Goal: Task Accomplishment & Management: Use online tool/utility

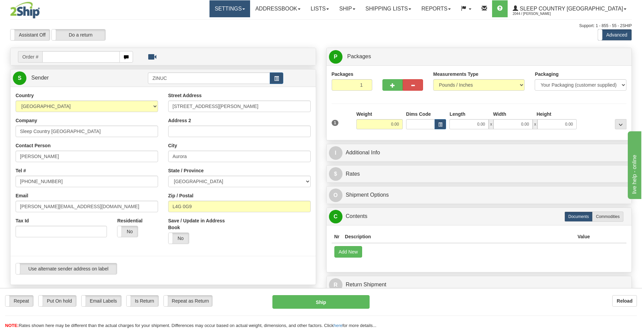
click at [250, 10] on link "Settings" at bounding box center [230, 8] width 41 height 17
click at [359, 26] on div "Support: 1 - 855 - 55 - 2SHIP" at bounding box center [321, 26] width 622 height 6
click at [360, 10] on link "Ship" at bounding box center [347, 8] width 26 height 17
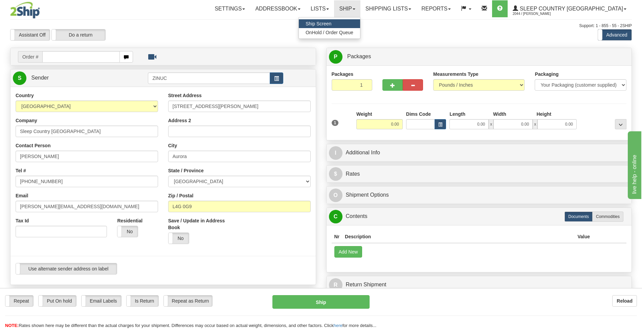
click at [444, 29] on div at bounding box center [321, 29] width 622 height 0
click at [34, 12] on img at bounding box center [25, 10] width 30 height 17
click at [27, 9] on img at bounding box center [25, 10] width 30 height 17
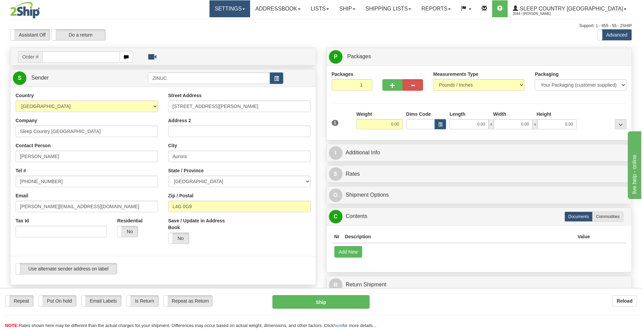
click at [250, 13] on link "Settings" at bounding box center [230, 8] width 41 height 17
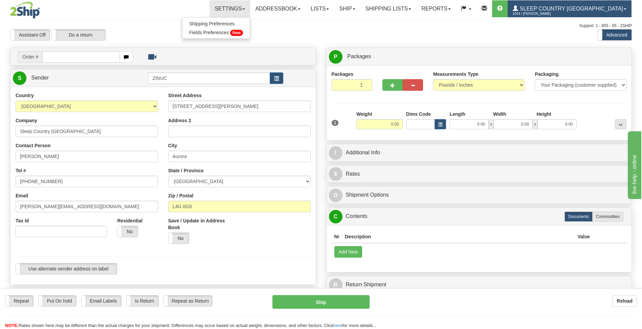
click at [580, 9] on span "Sleep Country [GEOGRAPHIC_DATA]" at bounding box center [570, 9] width 105 height 6
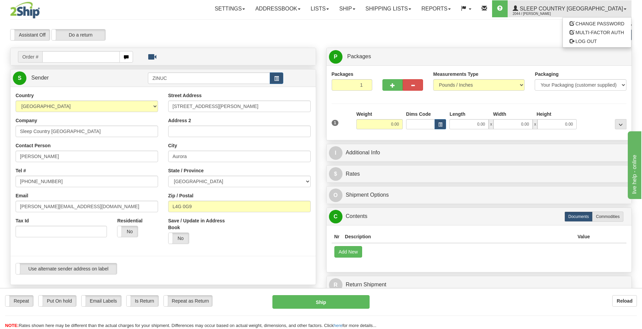
click at [33, 16] on img at bounding box center [25, 10] width 30 height 17
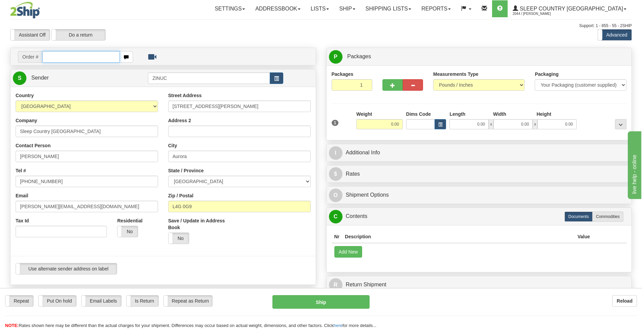
click at [90, 59] on input "text" at bounding box center [80, 57] width 77 height 12
click at [81, 54] on input "text" at bounding box center [80, 57] width 77 height 12
paste input "9000I082681"
type input "9000I082681"
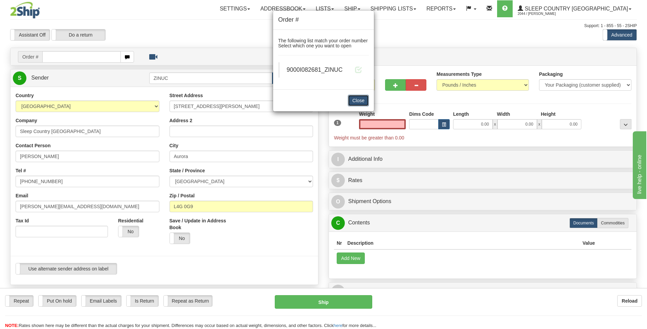
type input "0.00"
click at [357, 101] on button "Close" at bounding box center [358, 101] width 21 height 12
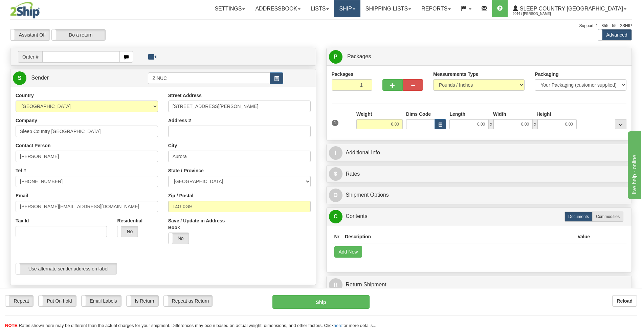
click at [360, 9] on link "Ship" at bounding box center [347, 8] width 26 height 17
click at [354, 34] on span "OnHold / Order Queue" at bounding box center [330, 32] width 48 height 5
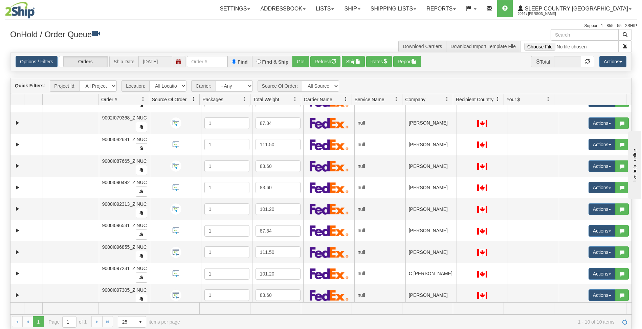
scroll to position [18, 0]
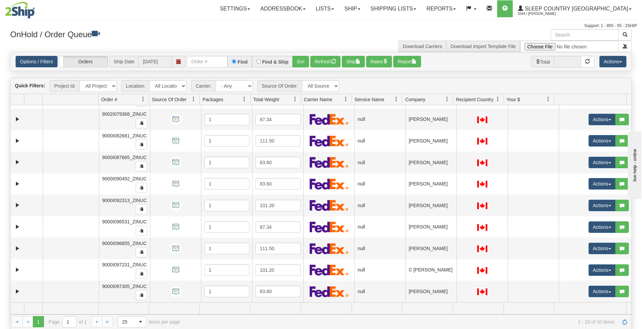
drag, startPoint x: 630, startPoint y: 121, endPoint x: 47, endPoint y: 3, distance: 594.4
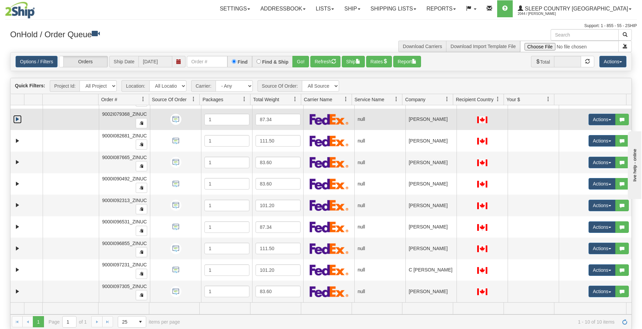
click at [16, 116] on link "Expand" at bounding box center [17, 119] width 8 height 8
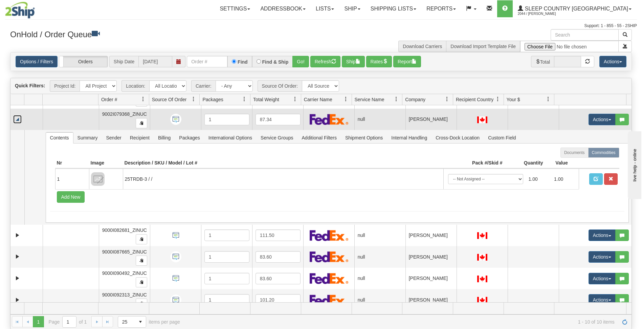
click at [16, 116] on link "Collapse" at bounding box center [17, 119] width 8 height 8
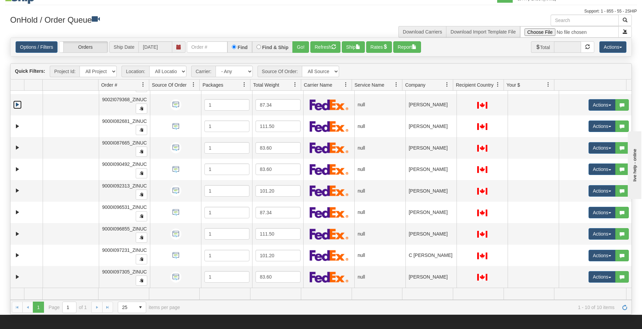
scroll to position [0, 0]
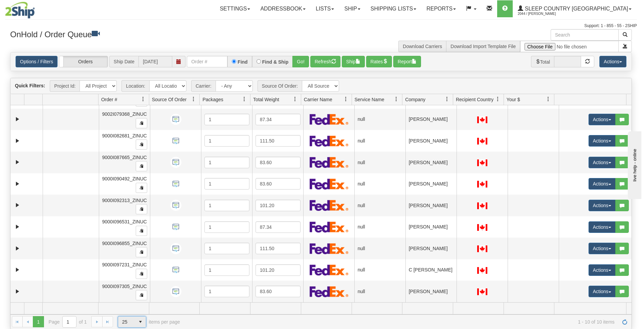
click at [140, 321] on span "select" at bounding box center [140, 322] width 11 height 11
click at [214, 322] on span "1 - 10 of 10 items" at bounding box center [402, 321] width 425 height 5
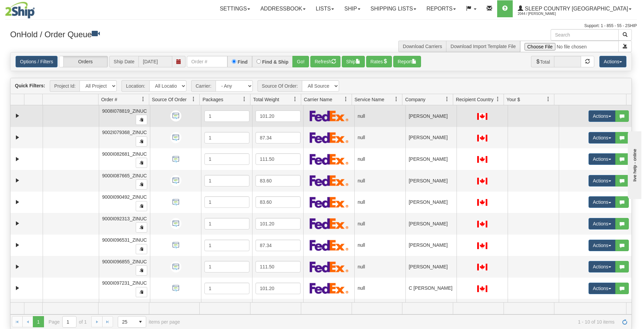
click at [43, 113] on td at bounding box center [71, 116] width 56 height 22
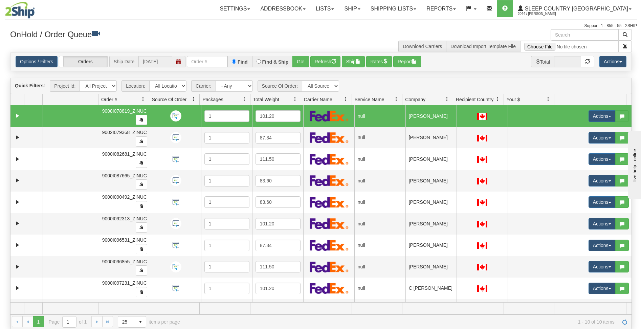
click at [43, 113] on td at bounding box center [71, 116] width 56 height 22
click at [58, 119] on td at bounding box center [71, 116] width 56 height 22
click at [13, 120] on td at bounding box center [26, 116] width 32 height 22
click at [21, 118] on link "Expand" at bounding box center [17, 116] width 8 height 8
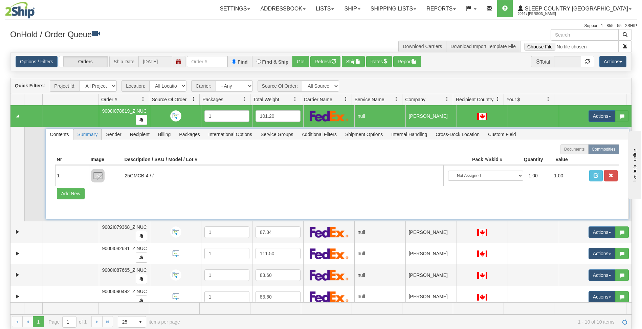
click at [98, 139] on span "Summary" at bounding box center [87, 134] width 28 height 11
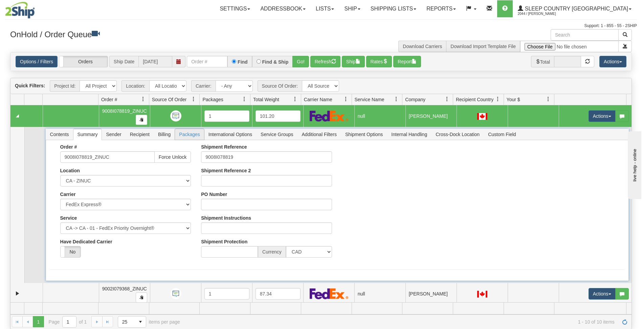
click at [194, 133] on span "Packages" at bounding box center [189, 134] width 29 height 11
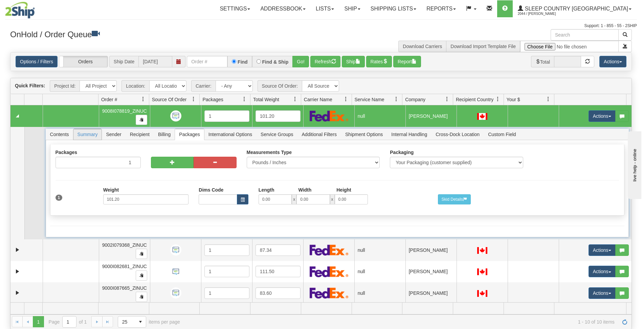
click at [83, 136] on span "Summary" at bounding box center [87, 134] width 28 height 11
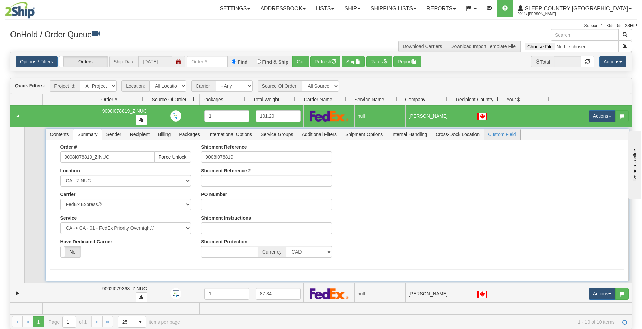
click at [502, 130] on span "Custom Field" at bounding box center [502, 134] width 36 height 11
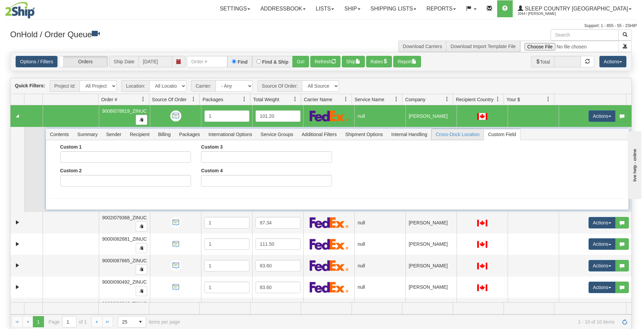
click at [467, 129] on span "Cross-Dock Location" at bounding box center [458, 134] width 52 height 11
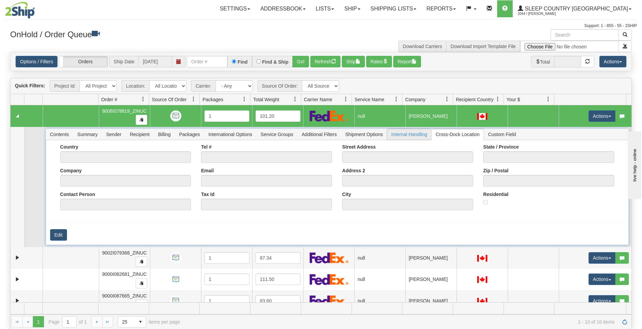
click at [410, 133] on span "Internal Handling" at bounding box center [409, 134] width 44 height 11
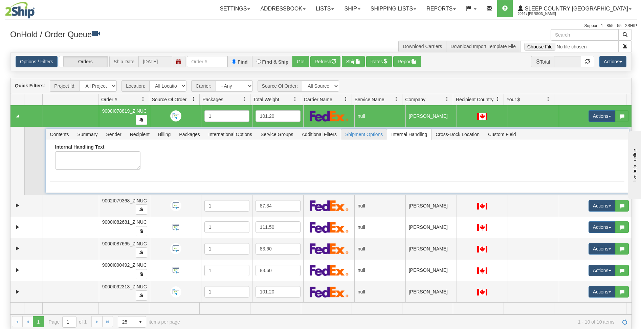
click at [367, 135] on span "Shipment Options" at bounding box center [364, 134] width 46 height 11
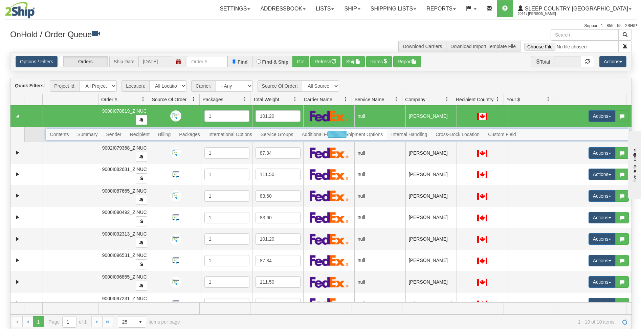
click at [55, 135] on div at bounding box center [337, 135] width 583 height 12
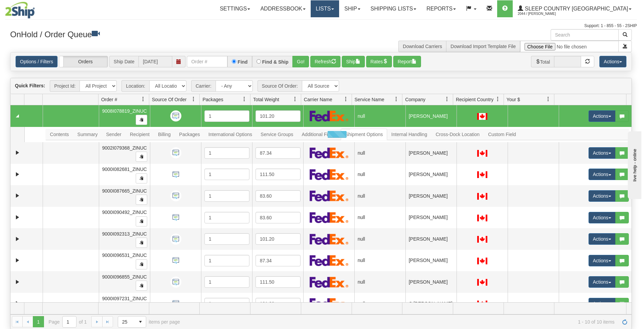
click at [339, 9] on link "Lists" at bounding box center [325, 8] width 28 height 17
click at [365, 8] on link "Ship" at bounding box center [352, 8] width 26 height 17
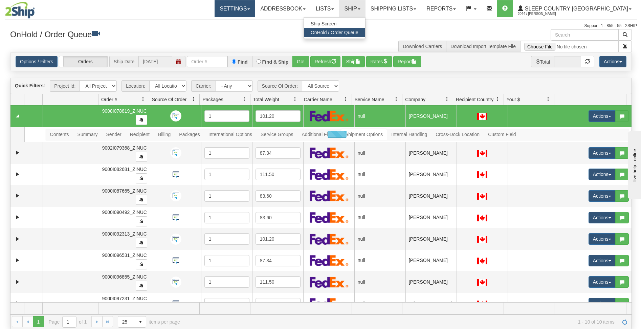
click at [255, 4] on link "Settings" at bounding box center [235, 8] width 41 height 17
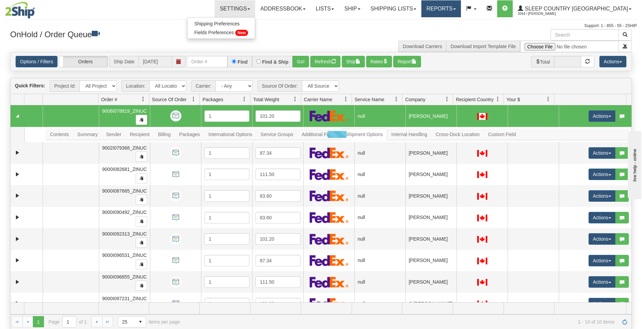
click at [461, 11] on link "Reports" at bounding box center [442, 8] width 40 height 17
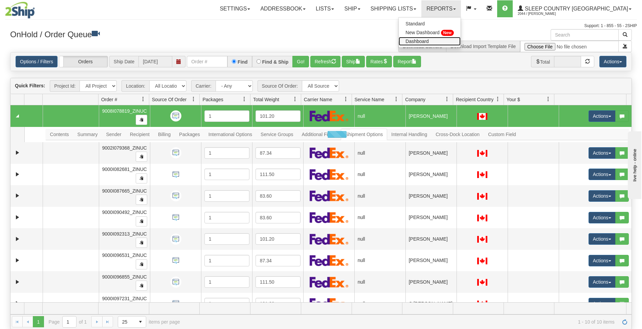
click at [429, 41] on span "Dashboard" at bounding box center [417, 41] width 23 height 5
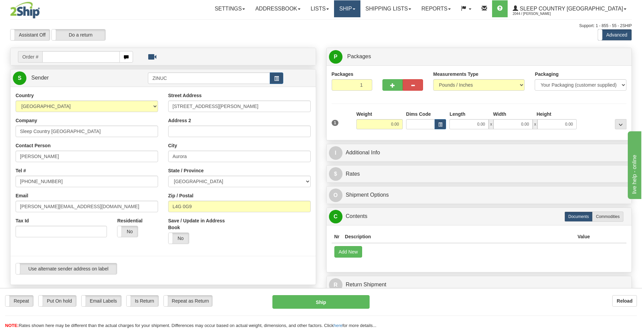
click at [360, 4] on link "Ship" at bounding box center [347, 8] width 26 height 17
click at [354, 34] on span "OnHold / Order Queue" at bounding box center [330, 32] width 48 height 5
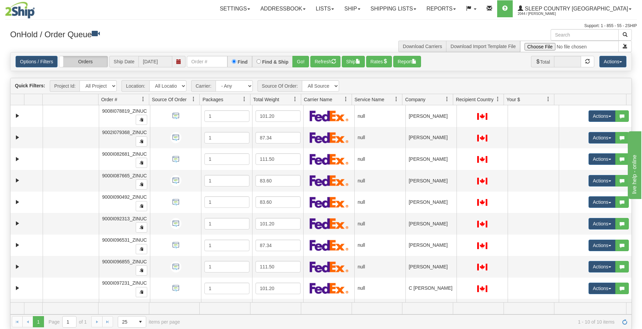
click at [81, 62] on label "Orders" at bounding box center [83, 61] width 48 height 11
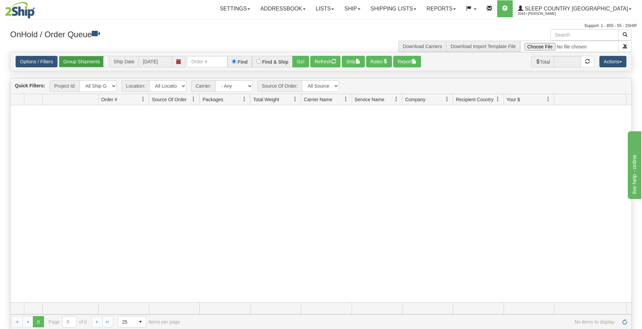
click at [87, 59] on label "Group Shipments" at bounding box center [83, 61] width 48 height 11
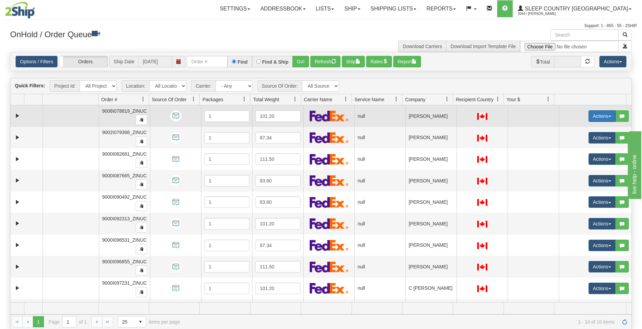
click at [609, 116] on span "button" at bounding box center [610, 116] width 3 height 1
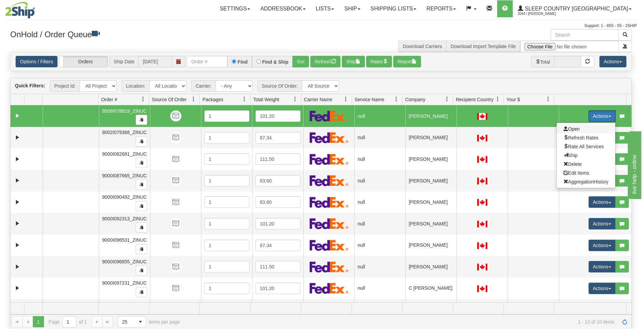
click at [572, 129] on span "Open" at bounding box center [572, 128] width 16 height 5
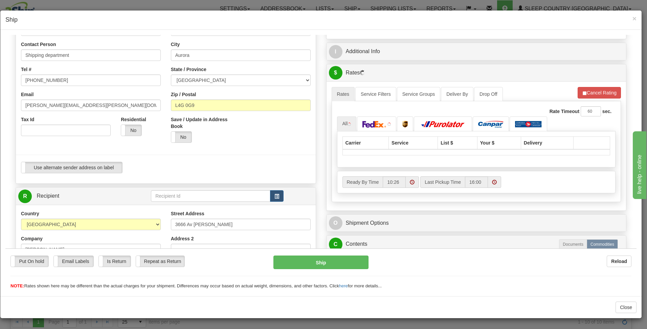
scroll to position [113, 0]
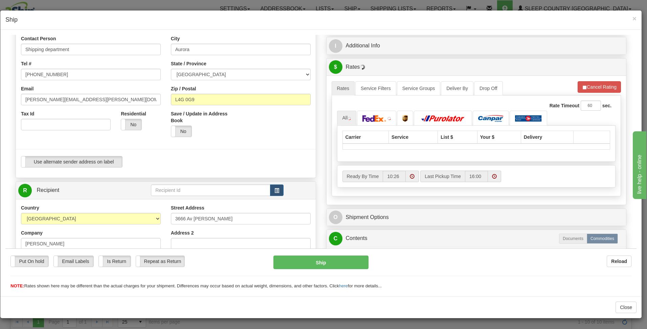
select select "ON"
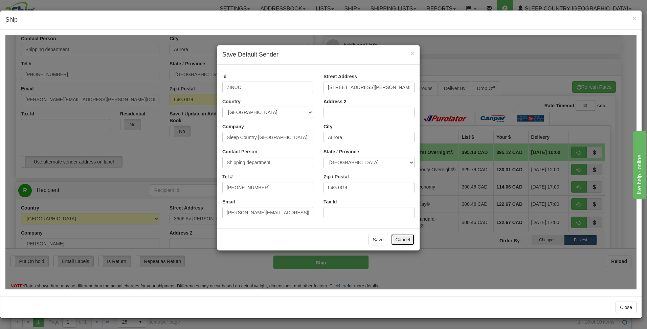
click at [406, 237] on button "Cancel" at bounding box center [403, 240] width 24 height 12
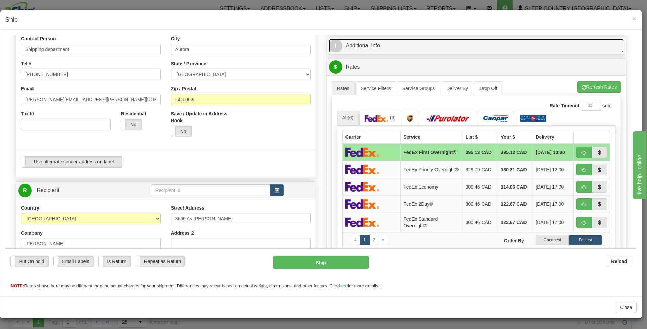
click at [365, 49] on link "I Additional Info" at bounding box center [476, 46] width 295 height 14
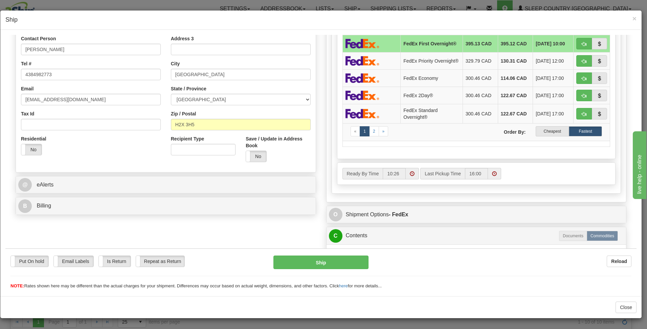
scroll to position [339, 0]
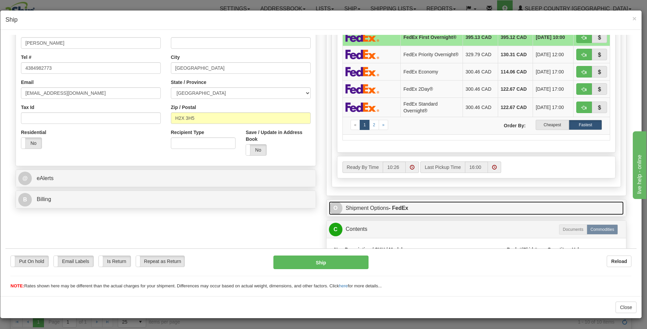
click at [426, 213] on link "O Shipment Options - FedEx" at bounding box center [476, 208] width 295 height 14
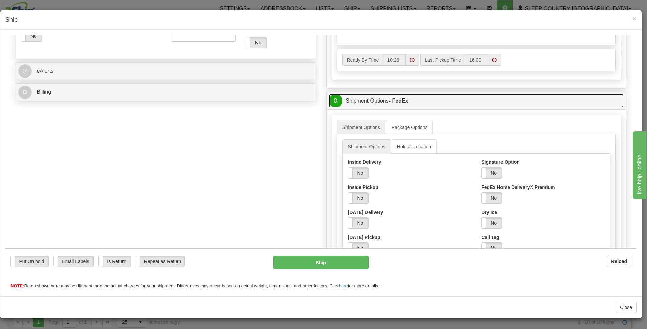
scroll to position [451, 0]
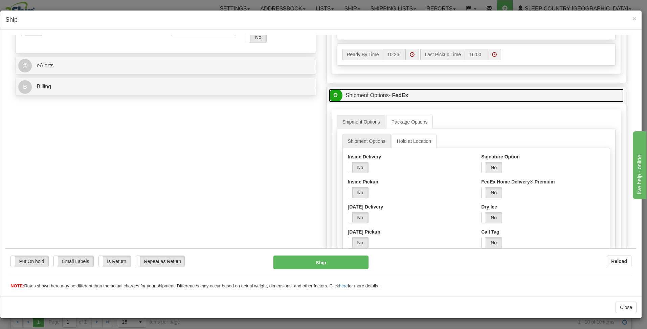
click at [462, 100] on link "O Shipment Options - FedEx" at bounding box center [476, 95] width 295 height 14
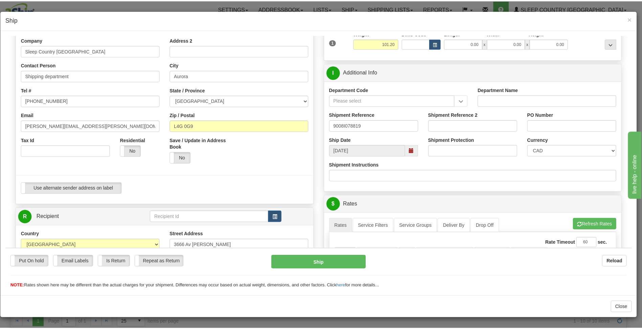
scroll to position [0, 0]
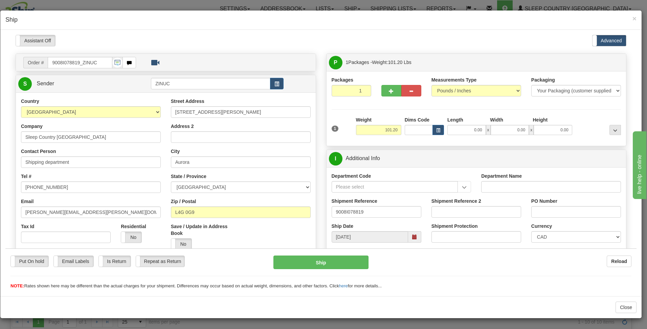
click at [33, 10] on div "× Ship" at bounding box center [321, 19] width 642 height 19
click at [33, 7] on div "× Ship Close" at bounding box center [323, 164] width 647 height 329
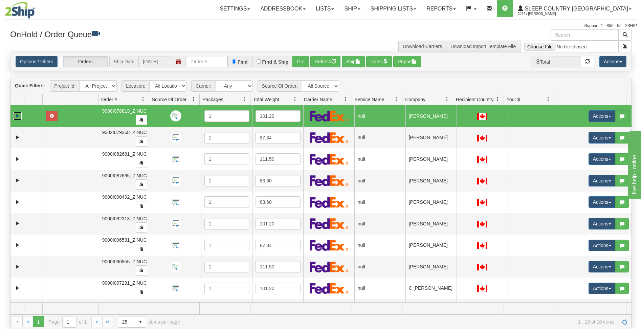
click at [19, 116] on link "Expand" at bounding box center [17, 116] width 8 height 8
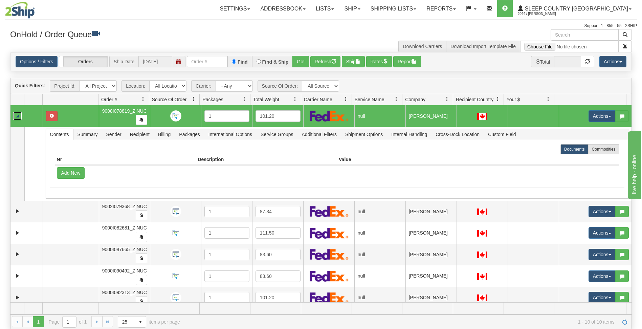
click at [19, 116] on link "Collapse" at bounding box center [17, 116] width 8 height 8
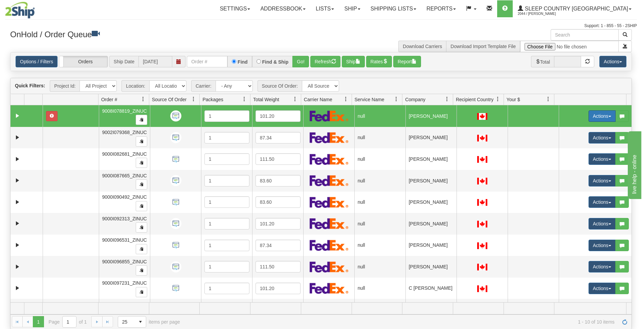
click at [610, 121] on button "Actions" at bounding box center [602, 116] width 27 height 12
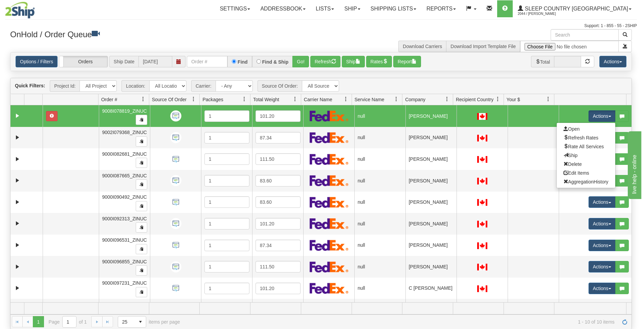
click at [303, 36] on h3 "OnHold / Order Queue" at bounding box center [163, 34] width 306 height 10
